Goal: Task Accomplishment & Management: Use online tool/utility

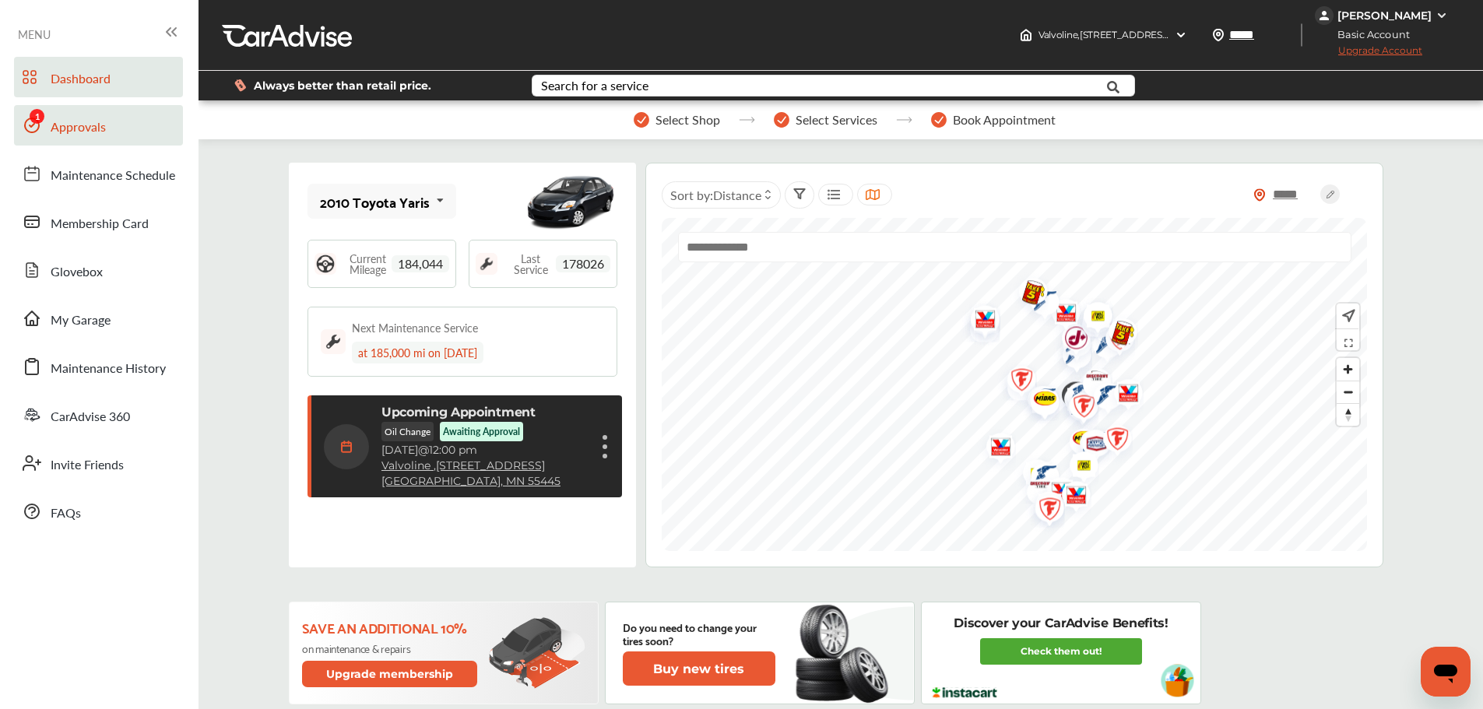
click at [111, 114] on link "Approvals" at bounding box center [98, 125] width 169 height 40
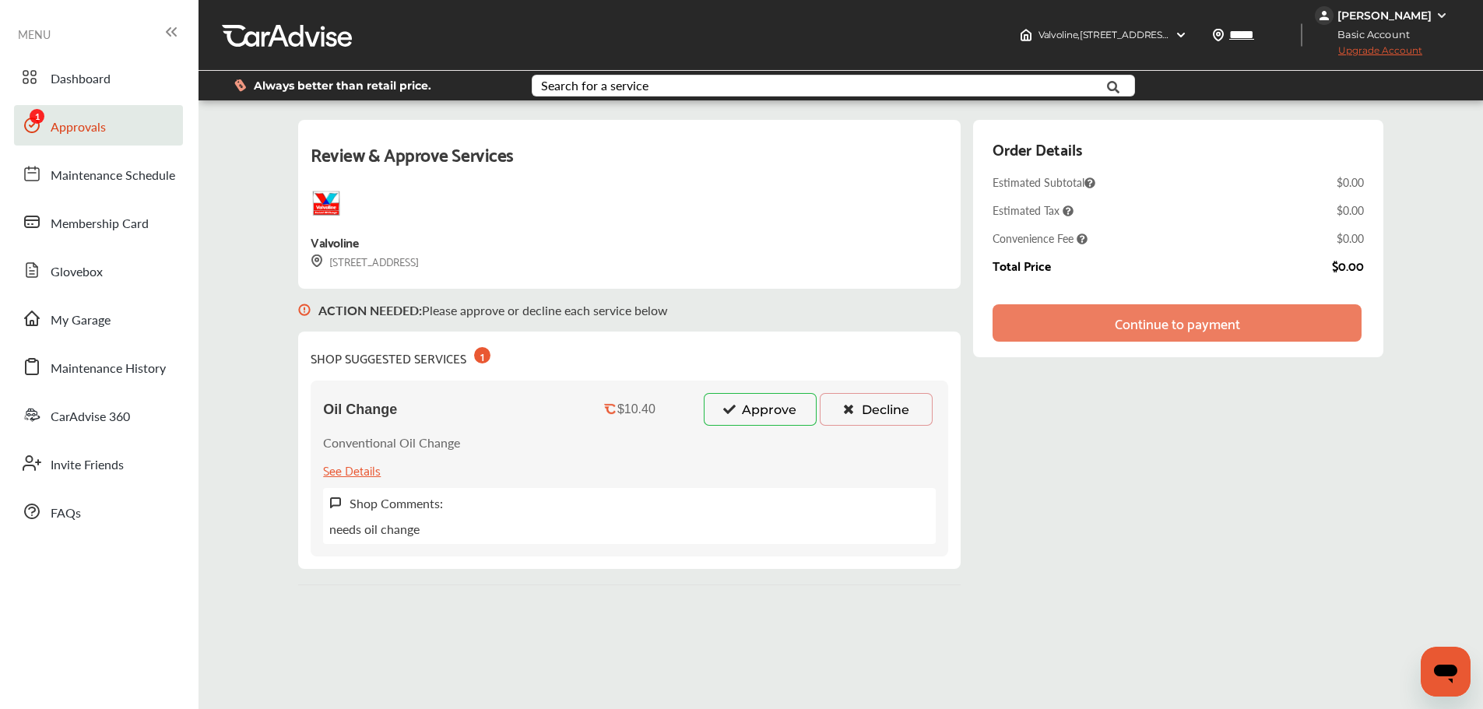
click at [733, 398] on button "Approve" at bounding box center [760, 409] width 113 height 33
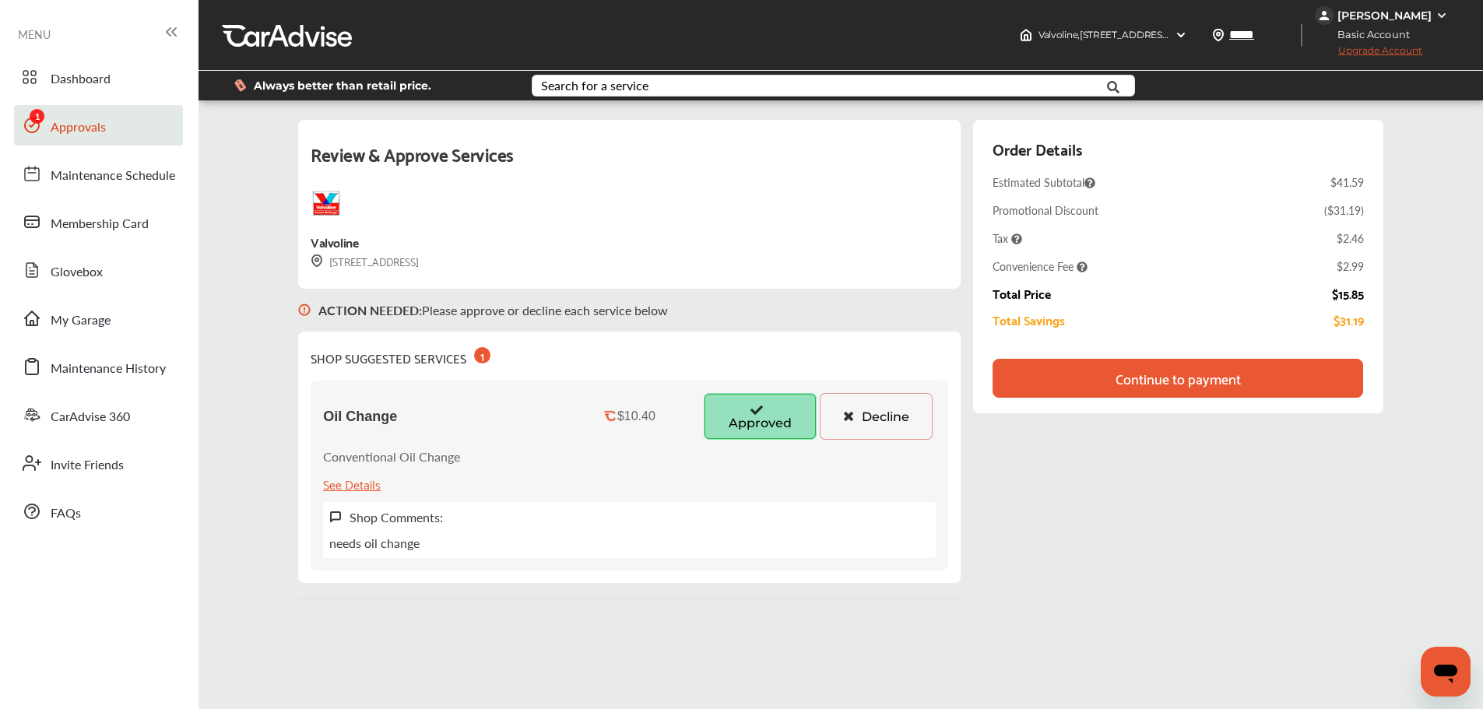
click at [1084, 374] on div "Continue to payment" at bounding box center [1178, 378] width 370 height 39
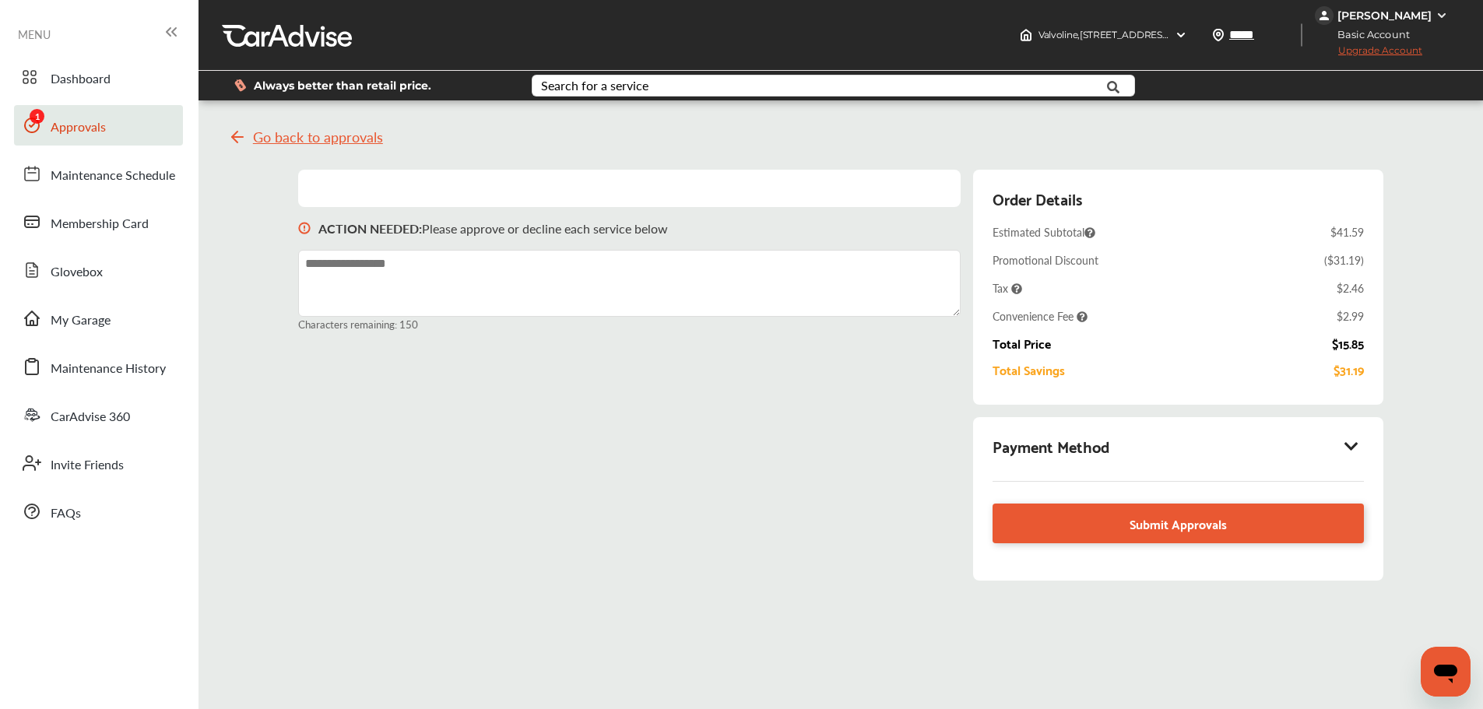
click at [1355, 440] on icon at bounding box center [1351, 446] width 19 height 16
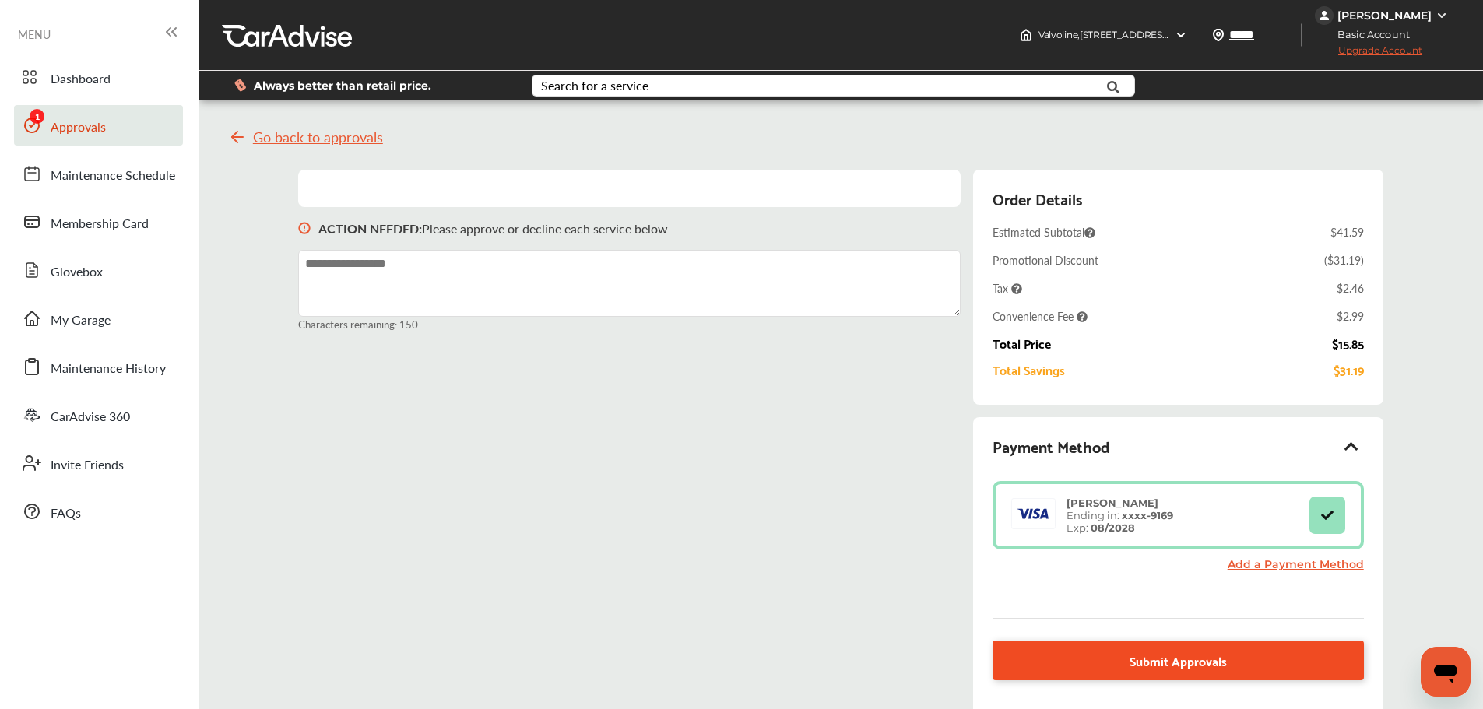
click at [1106, 653] on link "Submit Approvals" at bounding box center [1178, 661] width 371 height 40
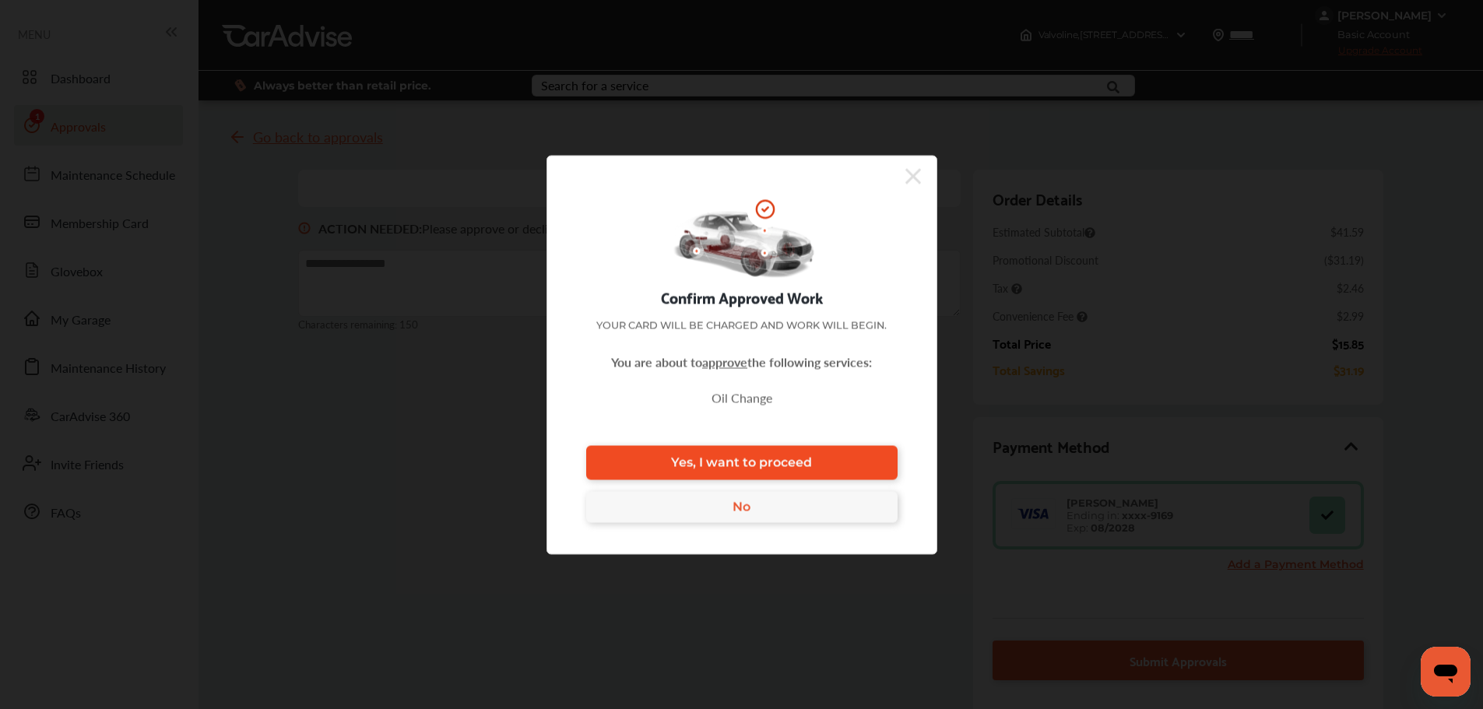
click at [794, 453] on link "Yes, I want to proceed" at bounding box center [741, 462] width 311 height 34
